Goal: Task Accomplishment & Management: Complete application form

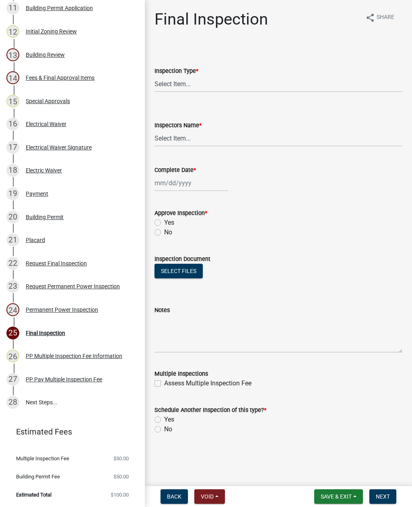
scroll to position [390, 0]
click at [83, 310] on div "Permanent Power Inspection" at bounding box center [62, 310] width 72 height 6
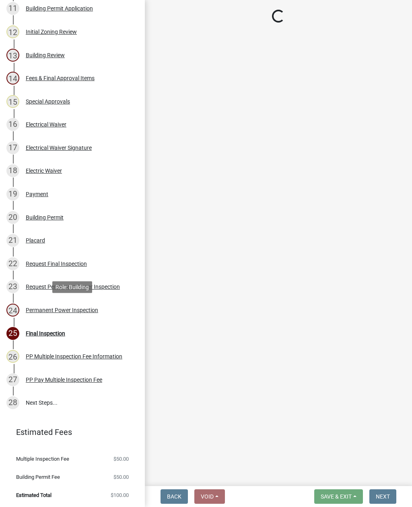
select select "4abb0fdf-c685-45f2-819b-efd1038f0ef0"
select select "acf36c91-87ca-4b19-8dd2-91b45068efa1"
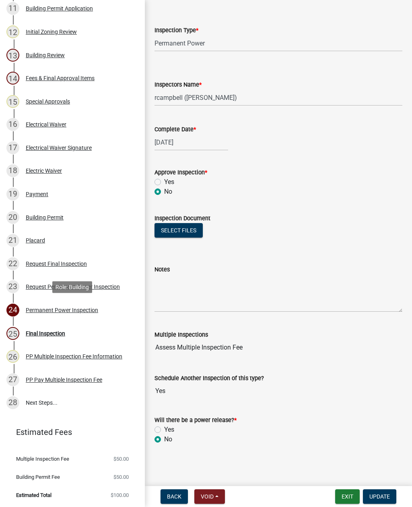
scroll to position [60, 0]
click at [186, 282] on textarea "Notes" at bounding box center [279, 293] width 248 height 38
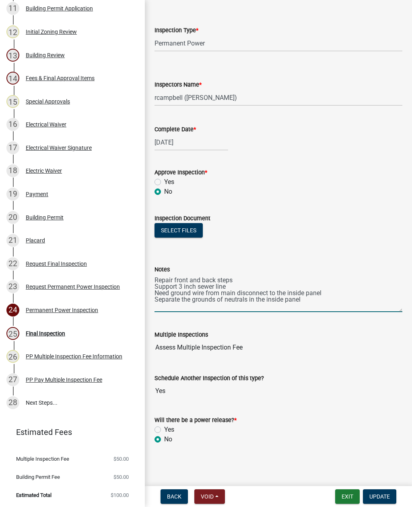
click at [223, 299] on textarea "Repair front and back steps Support 3 inch sewer line Need ground wire from mai…" at bounding box center [279, 293] width 248 height 38
type textarea "Repair front and back steps Support 3 inch sewer line Need ground wire from mai…"
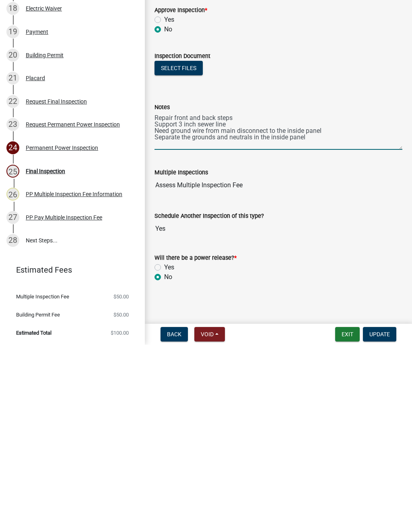
click at [380, 493] on span "Update" at bounding box center [379, 496] width 21 height 6
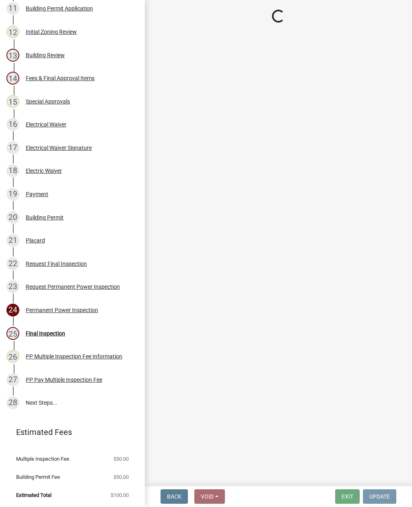
scroll to position [0, 0]
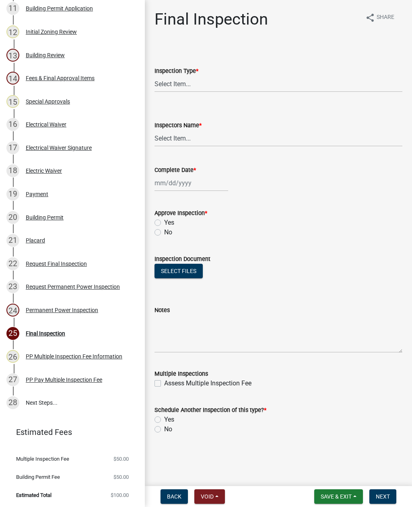
click at [89, 309] on div "Permanent Power Inspection" at bounding box center [62, 310] width 72 height 6
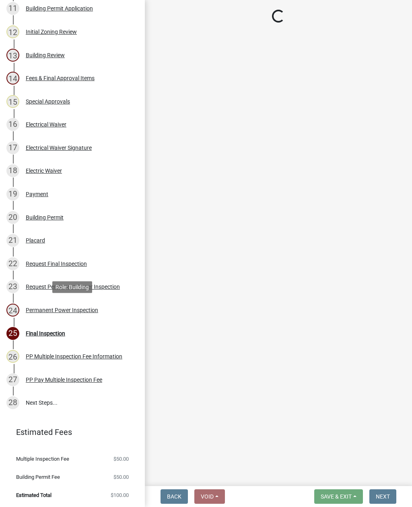
select select "4abb0fdf-c685-45f2-819b-efd1038f0ef0"
select select "acf36c91-87ca-4b19-8dd2-91b45068efa1"
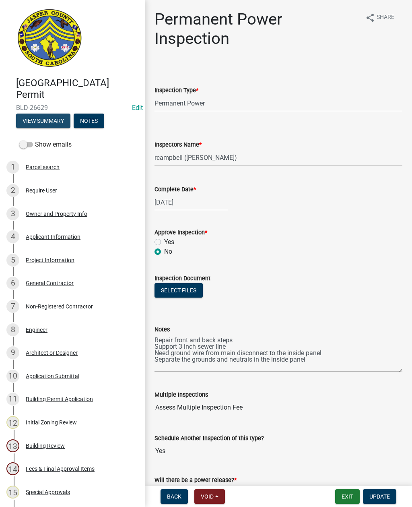
click at [45, 120] on button "View Summary" at bounding box center [43, 120] width 54 height 14
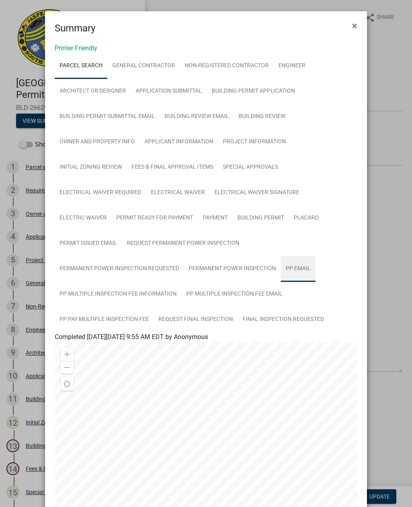
click at [296, 266] on link "PP Email" at bounding box center [298, 269] width 35 height 26
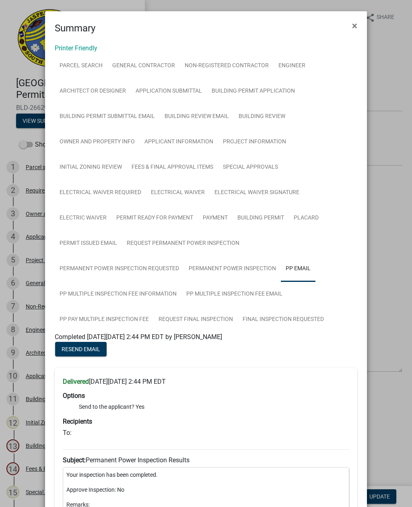
click at [358, 25] on button "×" at bounding box center [355, 25] width 18 height 23
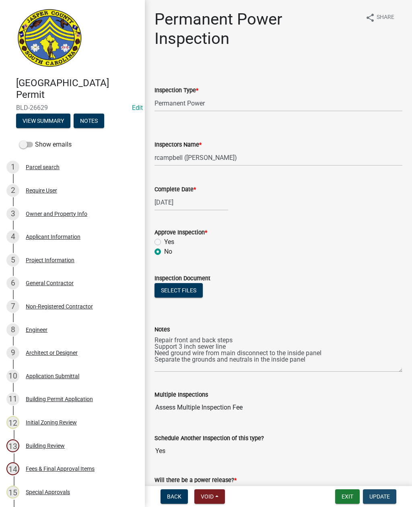
click at [375, 493] on span "Update" at bounding box center [379, 496] width 21 height 6
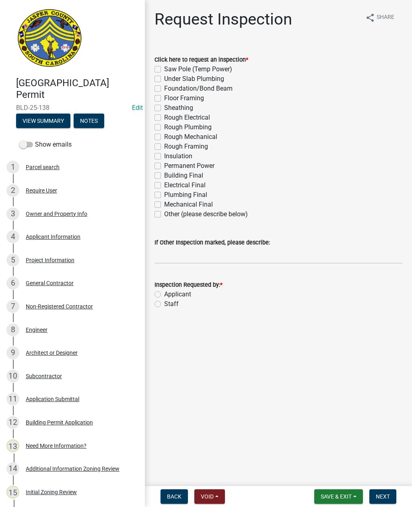
click at [156, 209] on div "Other (please describe below)" at bounding box center [279, 214] width 248 height 10
click at [164, 212] on label "Other (please describe below)" at bounding box center [206, 214] width 84 height 10
click at [164, 212] on input "Other (please describe below)" at bounding box center [166, 211] width 5 height 5
checkbox input "true"
checkbox input "false"
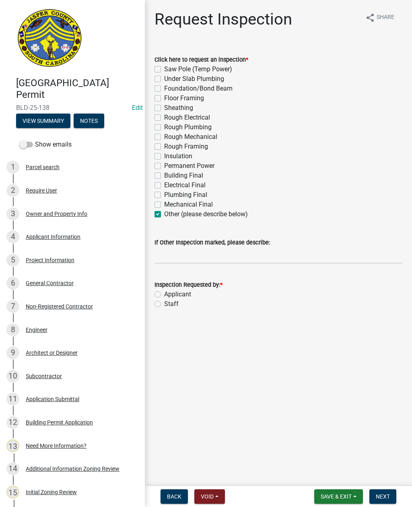
checkbox input "false"
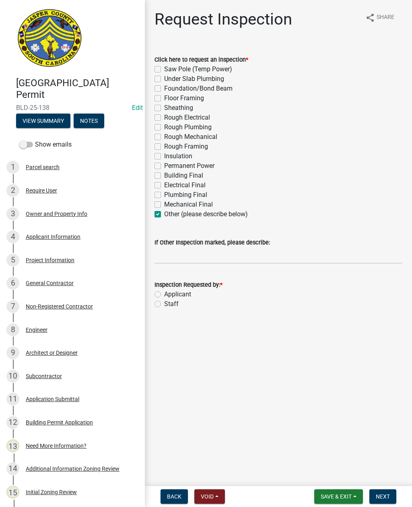
checkbox input "false"
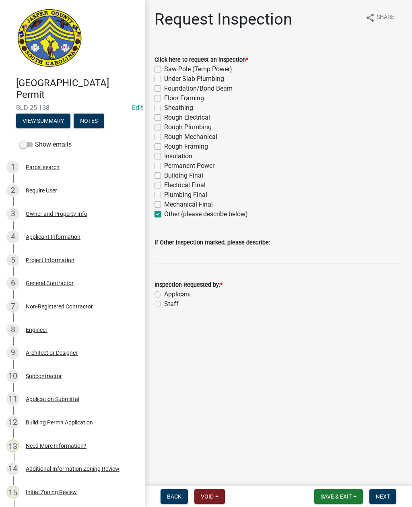
checkbox input "false"
checkbox input "true"
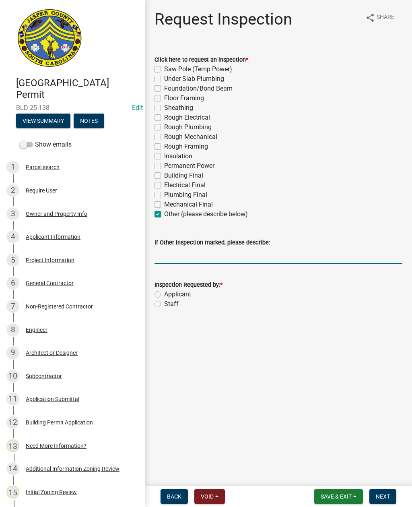
click at [170, 251] on input "If Other Inspection marked, please describe:" at bounding box center [279, 255] width 248 height 16
type input "S"
type input "Stretch"
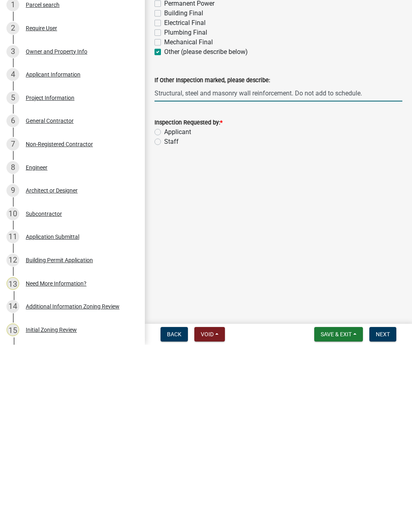
type input "Structural, steel and masonry wall reinforcement. Do not add to schedule."
click at [164, 299] on label "Staff" at bounding box center [171, 304] width 14 height 10
click at [164, 299] on input "Staff" at bounding box center [166, 301] width 5 height 5
radio input "true"
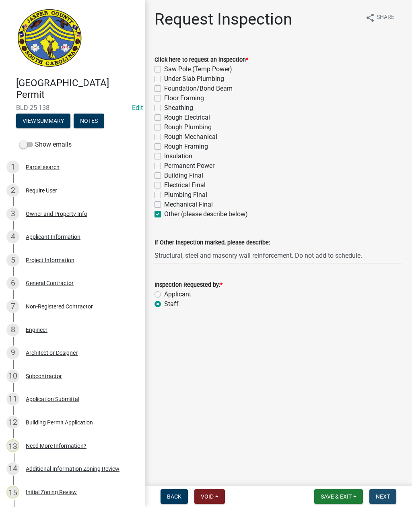
click at [380, 494] on span "Next" at bounding box center [383, 496] width 14 height 6
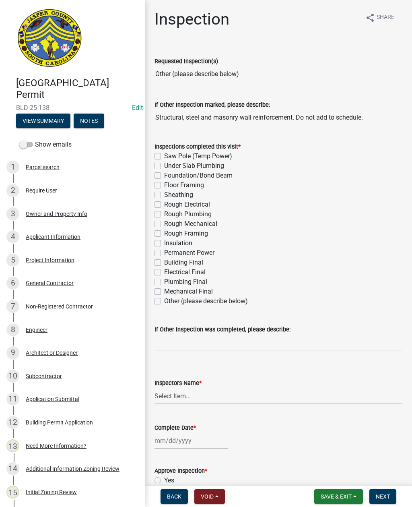
click at [164, 301] on label "Other (please describe below)" at bounding box center [206, 301] width 84 height 10
click at [164, 301] on input "Other (please describe below)" at bounding box center [166, 298] width 5 height 5
checkbox input "true"
checkbox input "false"
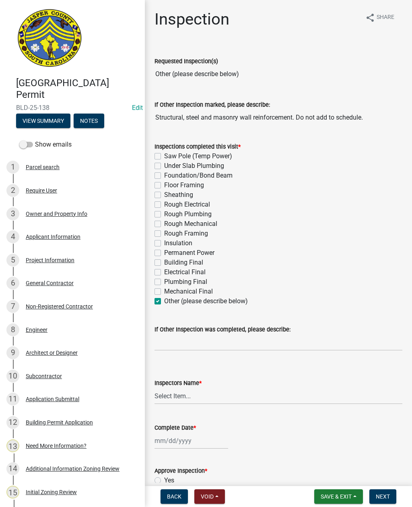
checkbox input "false"
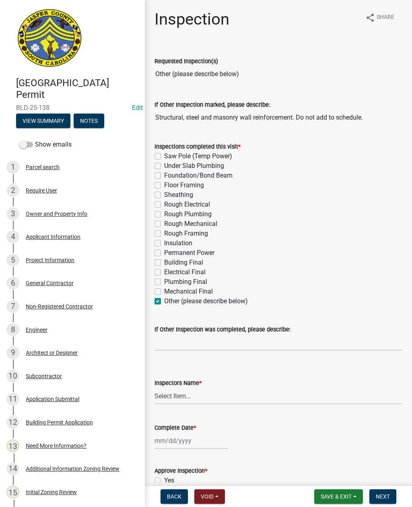
checkbox input "false"
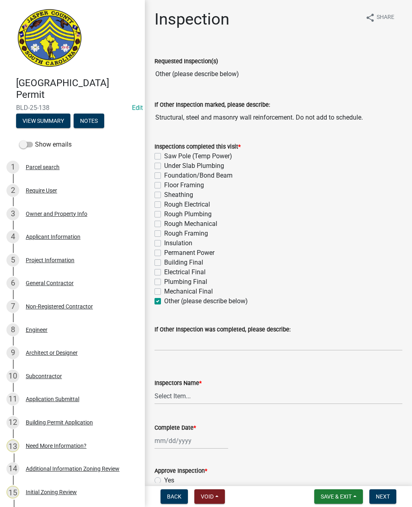
checkbox input "false"
checkbox input "true"
click at [190, 339] on input "If Other Inspection was completed, please describe:" at bounding box center [279, 342] width 248 height 16
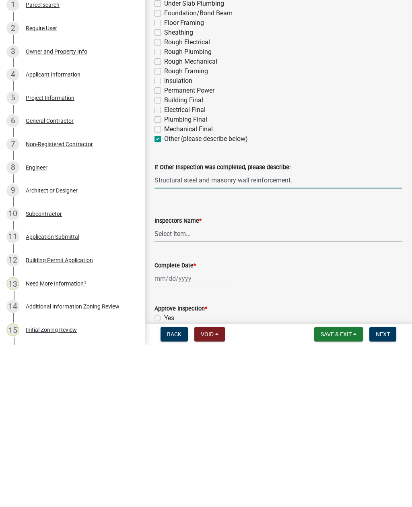
type input "Structural steel and masonry wall reinforcement."
click at [173, 388] on select "Select Item... jcorwin@jaspercounty.gov (John Corwin ) rcampbell (Ryan Campbell)" at bounding box center [279, 396] width 248 height 16
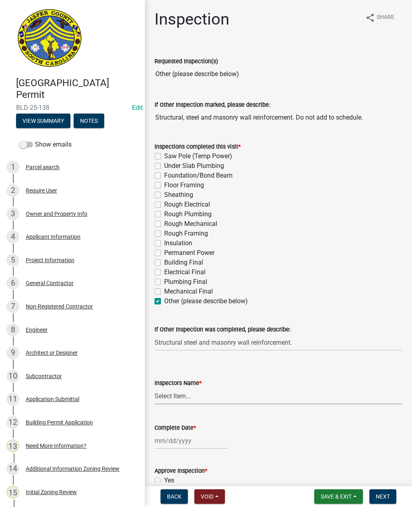
select select "2d9ba1e5-2fdd-4b15-98d0-073dcbeb5880"
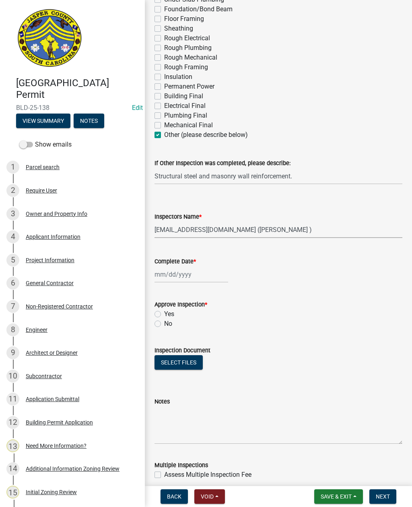
scroll to position [167, 0]
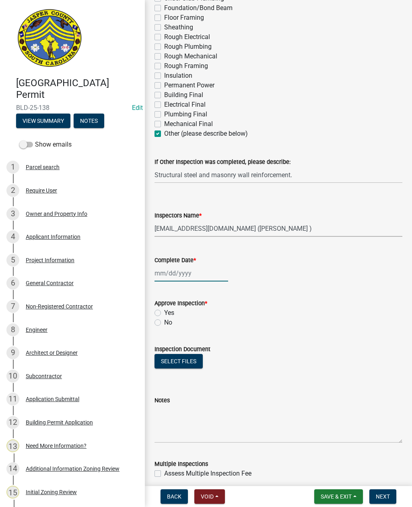
click at [173, 273] on div at bounding box center [192, 273] width 74 height 16
select select "9"
select select "2025"
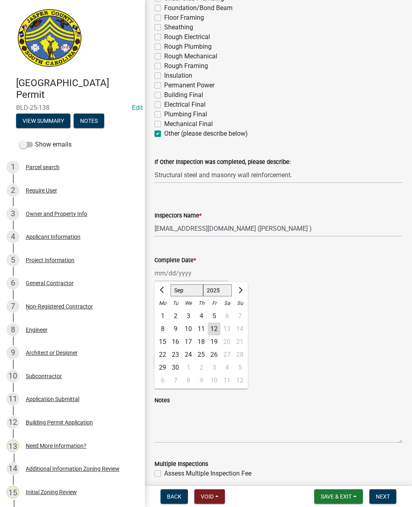
click at [215, 324] on div "12" at bounding box center [214, 328] width 13 height 13
type input "09/12/2025"
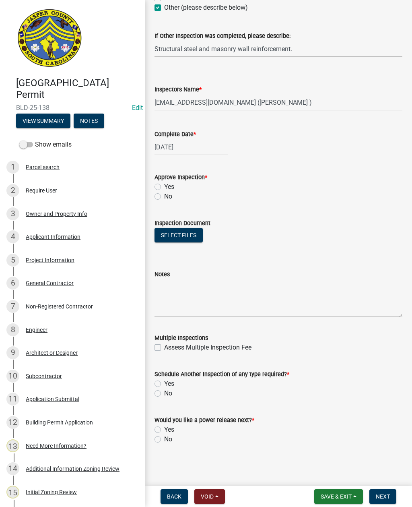
scroll to position [293, 0]
click at [164, 383] on label "Yes" at bounding box center [169, 384] width 10 height 10
click at [164, 383] on input "Yes" at bounding box center [166, 381] width 5 height 5
radio input "true"
click at [164, 438] on label "No" at bounding box center [168, 439] width 8 height 10
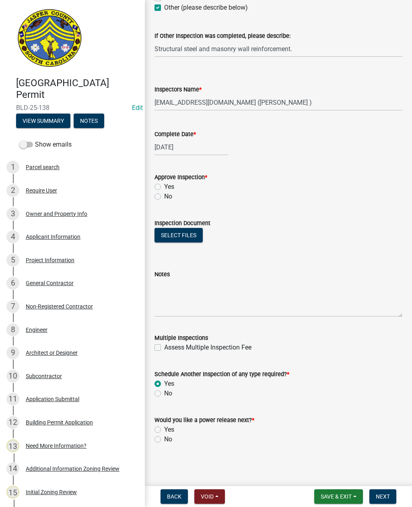
click at [164, 438] on input "No" at bounding box center [166, 436] width 5 height 5
radio input "true"
click at [164, 198] on label "No" at bounding box center [168, 197] width 8 height 10
click at [164, 197] on input "No" at bounding box center [166, 194] width 5 height 5
radio input "true"
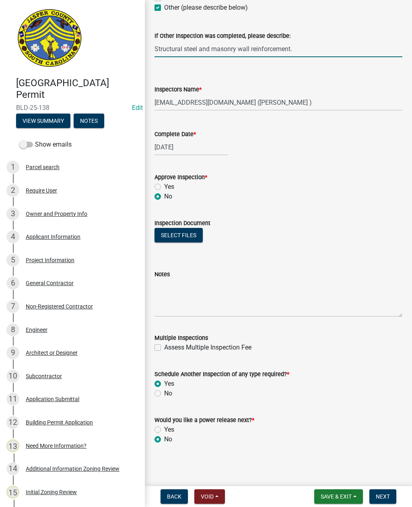
click at [324, 50] on input "Structural steel and masonry wall reinforcement." at bounding box center [279, 49] width 248 height 16
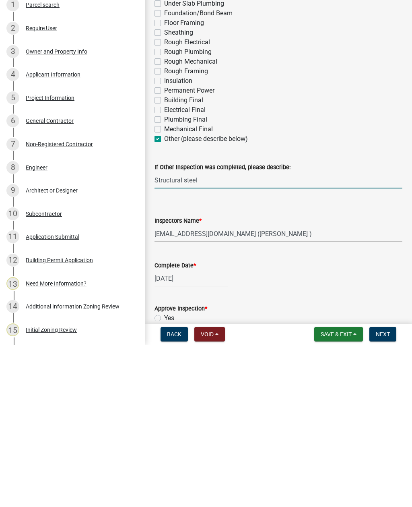
scroll to position [0, 0]
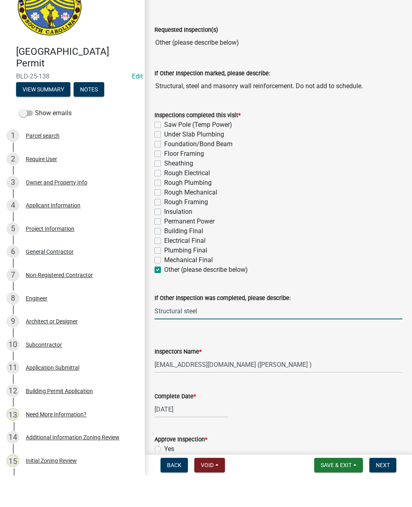
type input "Structural steel"
click at [382, 109] on input "Structural, steel and masonry wall reinforcement. Do not add to schedule." at bounding box center [279, 117] width 248 height 16
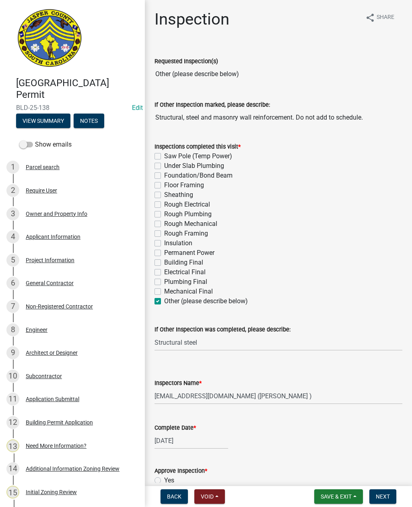
click at [372, 116] on input "Structural, steel and masonry wall reinforcement. Do not add to schedule." at bounding box center [279, 117] width 248 height 16
click at [386, 493] on span "Next" at bounding box center [383, 496] width 14 height 6
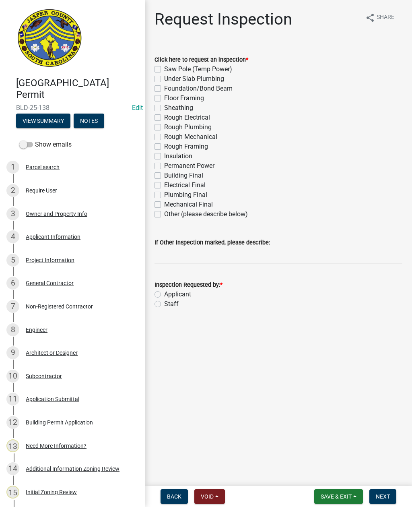
click at [164, 216] on label "Other (please describe below)" at bounding box center [206, 214] width 84 height 10
click at [164, 214] on input "Other (please describe below)" at bounding box center [166, 211] width 5 height 5
checkbox input "true"
checkbox input "false"
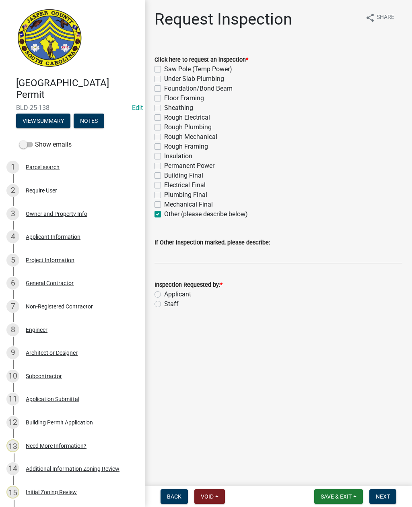
checkbox input "false"
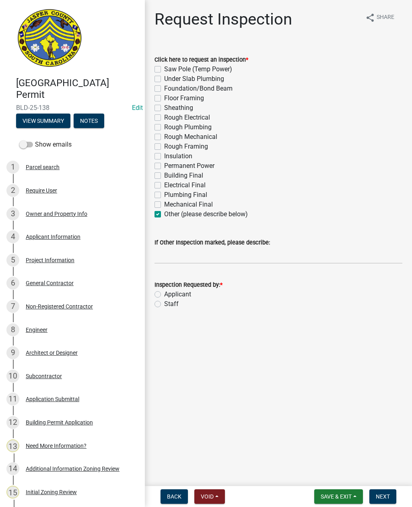
checkbox input "false"
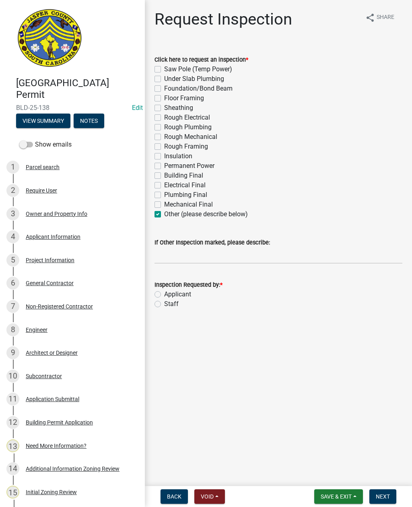
checkbox input "false"
checkbox input "true"
click at [182, 254] on input "If Other Inspection marked, please describe:" at bounding box center [279, 255] width 248 height 16
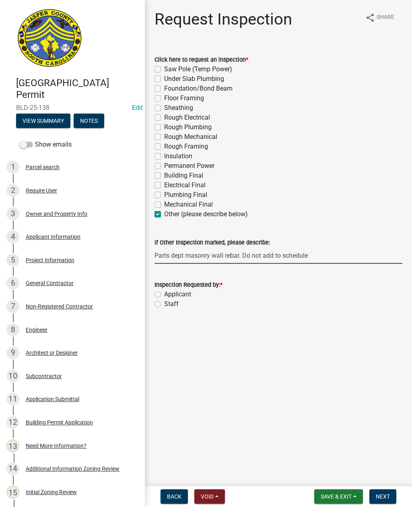
type input "Parts dept masonry wall rebar. Do not add to schedule"
click at [164, 306] on label "Staff" at bounding box center [171, 304] width 14 height 10
click at [164, 304] on input "Staff" at bounding box center [166, 301] width 5 height 5
radio input "true"
click at [384, 495] on span "Next" at bounding box center [383, 496] width 14 height 6
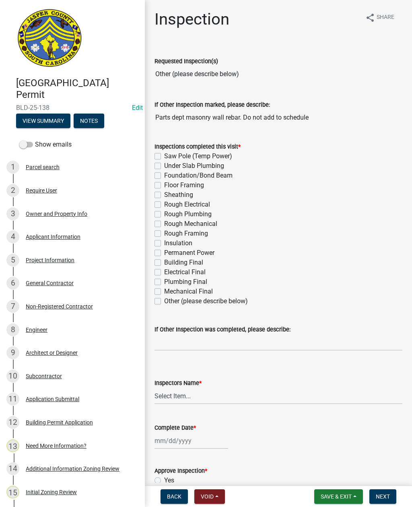
click at [164, 303] on label "Other (please describe below)" at bounding box center [206, 301] width 84 height 10
click at [164, 301] on input "Other (please describe below)" at bounding box center [166, 298] width 5 height 5
checkbox input "true"
checkbox input "false"
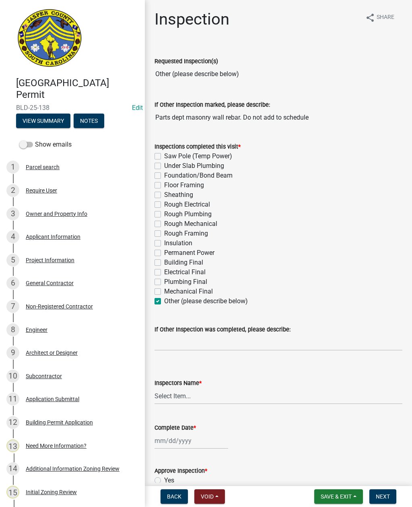
checkbox input "false"
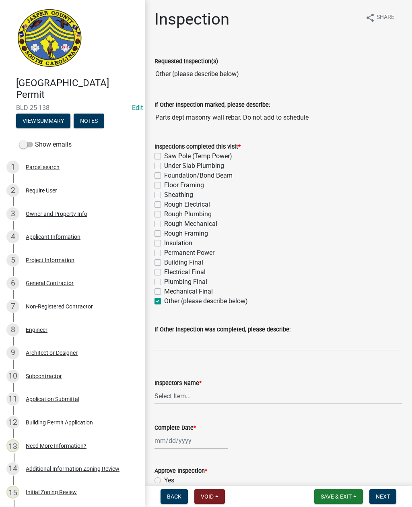
checkbox input "false"
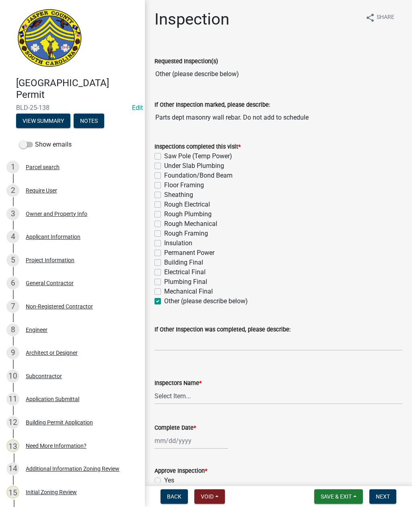
checkbox input "false"
checkbox input "true"
click at [185, 341] on input "If Other Inspection was completed, please describe:" at bounding box center [279, 342] width 248 height 16
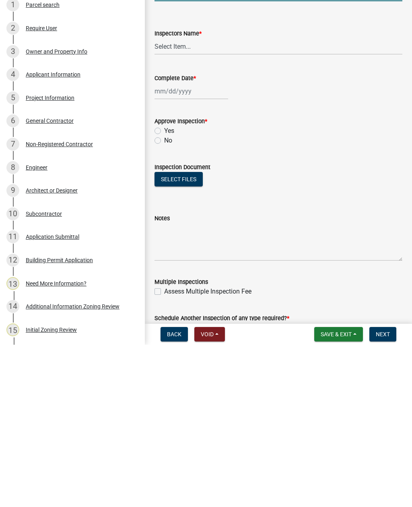
scroll to position [189, 0]
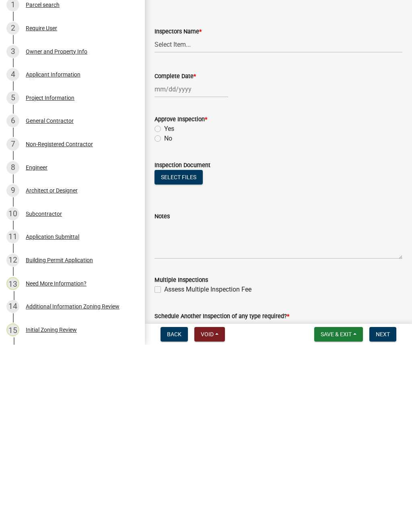
type input "Parts department wall rebar"
click at [171, 198] on select "Select Item... jcorwin@jaspercounty.gov (John Corwin ) rcampbell (Ryan Campbell)" at bounding box center [279, 206] width 248 height 16
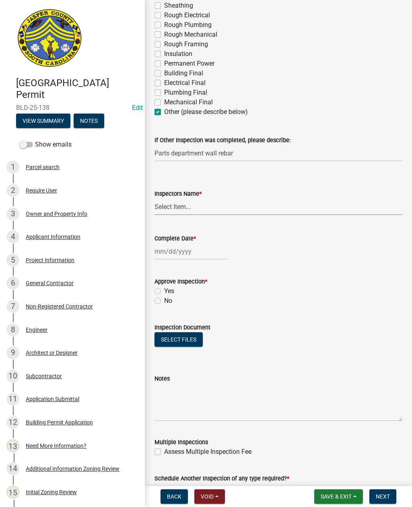
select select "2d9ba1e5-2fdd-4b15-98d0-073dcbeb5880"
click at [169, 255] on div at bounding box center [192, 251] width 74 height 16
select select "9"
select select "2025"
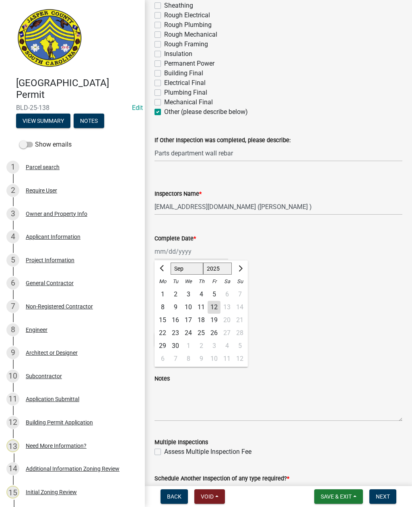
click at [215, 307] on div "12" at bounding box center [214, 307] width 13 height 13
type input "09/12/2025"
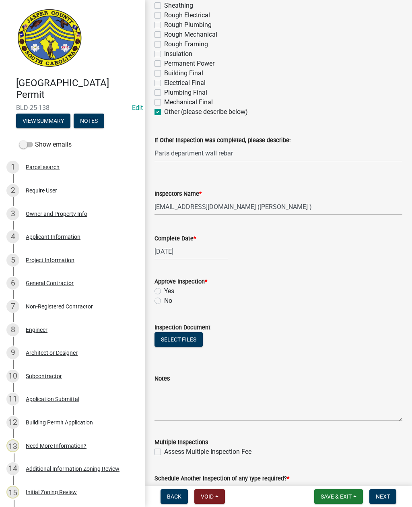
click at [164, 292] on label "Yes" at bounding box center [169, 291] width 10 height 10
click at [164, 291] on input "Yes" at bounding box center [166, 288] width 5 height 5
radio input "true"
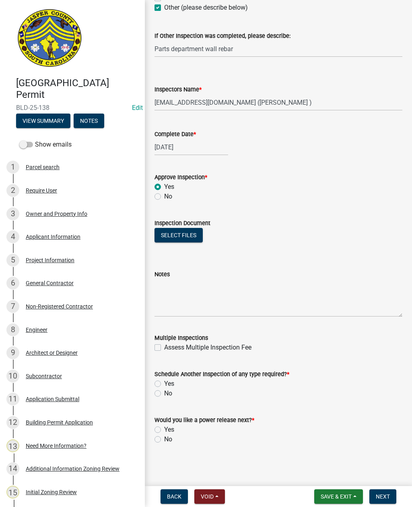
scroll to position [293, 0]
click at [164, 385] on label "Yes" at bounding box center [169, 384] width 10 height 10
click at [164, 384] on input "Yes" at bounding box center [166, 381] width 5 height 5
radio input "true"
click at [164, 441] on label "No" at bounding box center [168, 439] width 8 height 10
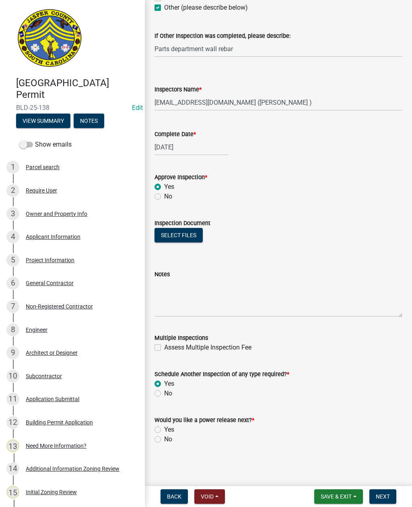
click at [164, 439] on input "No" at bounding box center [166, 436] width 5 height 5
radio input "true"
click at [387, 494] on span "Next" at bounding box center [383, 496] width 14 height 6
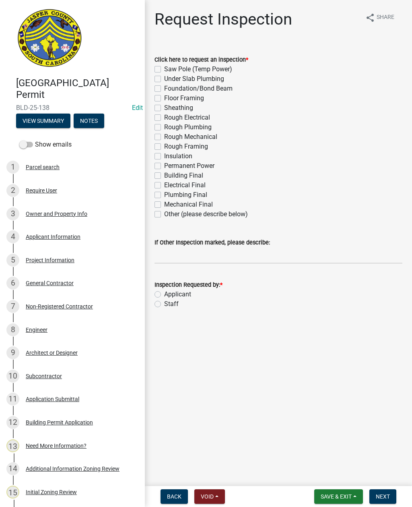
click at [343, 495] on span "Save & Exit" at bounding box center [336, 496] width 31 height 6
click at [330, 473] on button "Save & Exit" at bounding box center [331, 475] width 64 height 19
